Goal: Check status: Check status

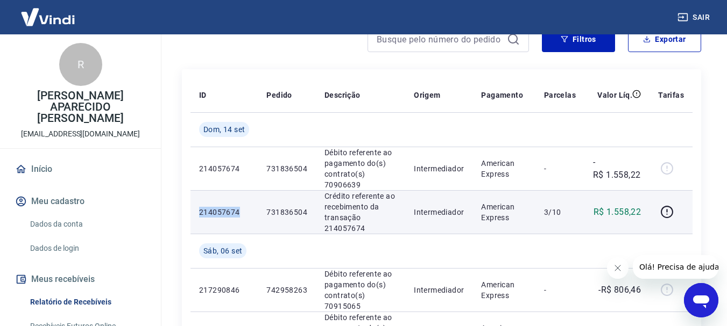
drag, startPoint x: 243, startPoint y: 210, endPoint x: 198, endPoint y: 210, distance: 44.1
click at [198, 210] on td "214057674" at bounding box center [223, 212] width 67 height 44
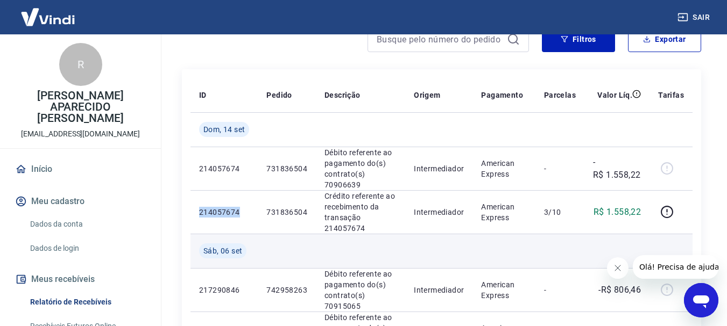
copy p "214057674"
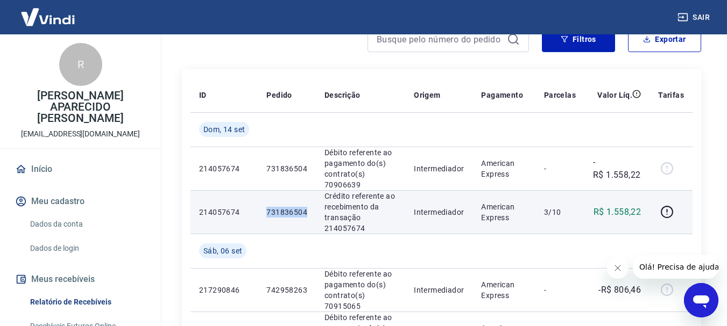
drag, startPoint x: 311, startPoint y: 212, endPoint x: 268, endPoint y: 212, distance: 43.6
click at [268, 212] on td "731836504" at bounding box center [287, 212] width 58 height 44
copy p "731836504"
